Goal: Task Accomplishment & Management: Manage account settings

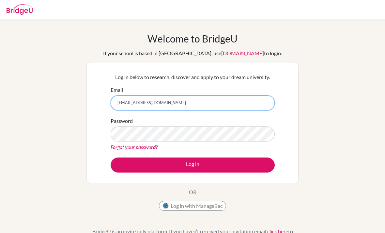
click at [238, 100] on input "[EMAIL_ADDRESS][DOMAIN_NAME]" at bounding box center [193, 102] width 164 height 15
click at [243, 96] on input "[EMAIL_ADDRESS][DOMAIN_NAME]" at bounding box center [193, 102] width 164 height 15
click at [242, 96] on input "[EMAIL_ADDRESS][DOMAIN_NAME]" at bounding box center [193, 102] width 164 height 15
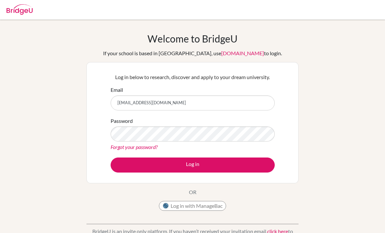
click at [242, 93] on div "Email [EMAIL_ADDRESS][DOMAIN_NAME]" at bounding box center [193, 98] width 164 height 24
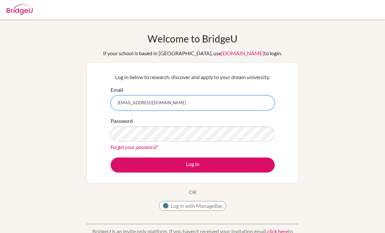
click at [247, 95] on input "[EMAIL_ADDRESS][DOMAIN_NAME]" at bounding box center [193, 102] width 164 height 15
click at [246, 94] on div "Email [EMAIL_ADDRESS][DOMAIN_NAME]" at bounding box center [193, 98] width 164 height 24
click at [138, 101] on input "[EMAIL_ADDRESS][DOMAIN_NAME]" at bounding box center [193, 102] width 164 height 15
click at [129, 100] on input "[EMAIL_ADDRESS][DOMAIN_NAME]" at bounding box center [193, 102] width 164 height 15
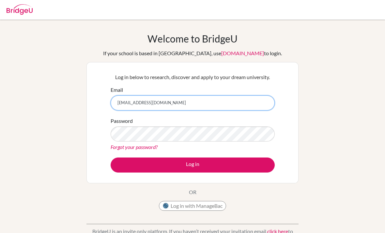
click at [129, 100] on input "[EMAIL_ADDRESS][DOMAIN_NAME]" at bounding box center [193, 102] width 164 height 15
type input "[EMAIL_ADDRESS][PERSON_NAME][DOMAIN_NAME]"
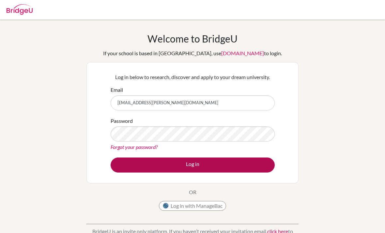
click at [243, 162] on button "Log in" at bounding box center [193, 164] width 164 height 15
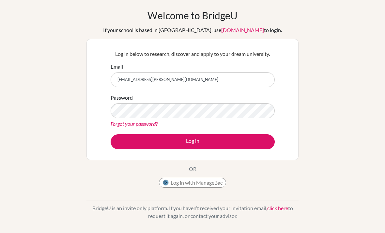
scroll to position [24, 0]
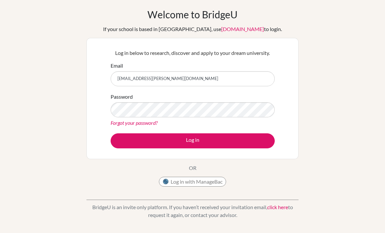
click at [211, 186] on button "Log in with ManageBac" at bounding box center [192, 182] width 67 height 10
